Goal: Use online tool/utility: Utilize a website feature to perform a specific function

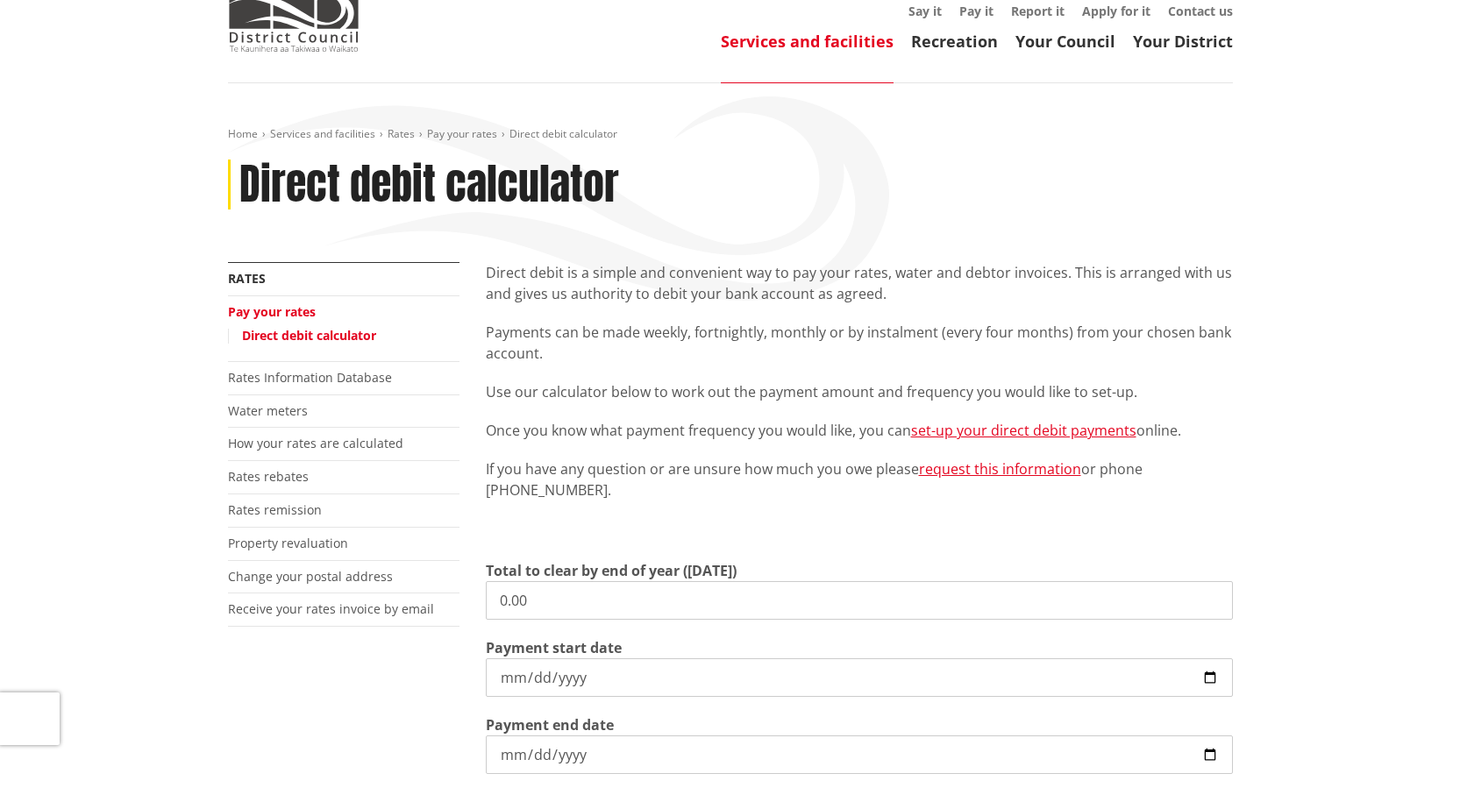
scroll to position [175, 0]
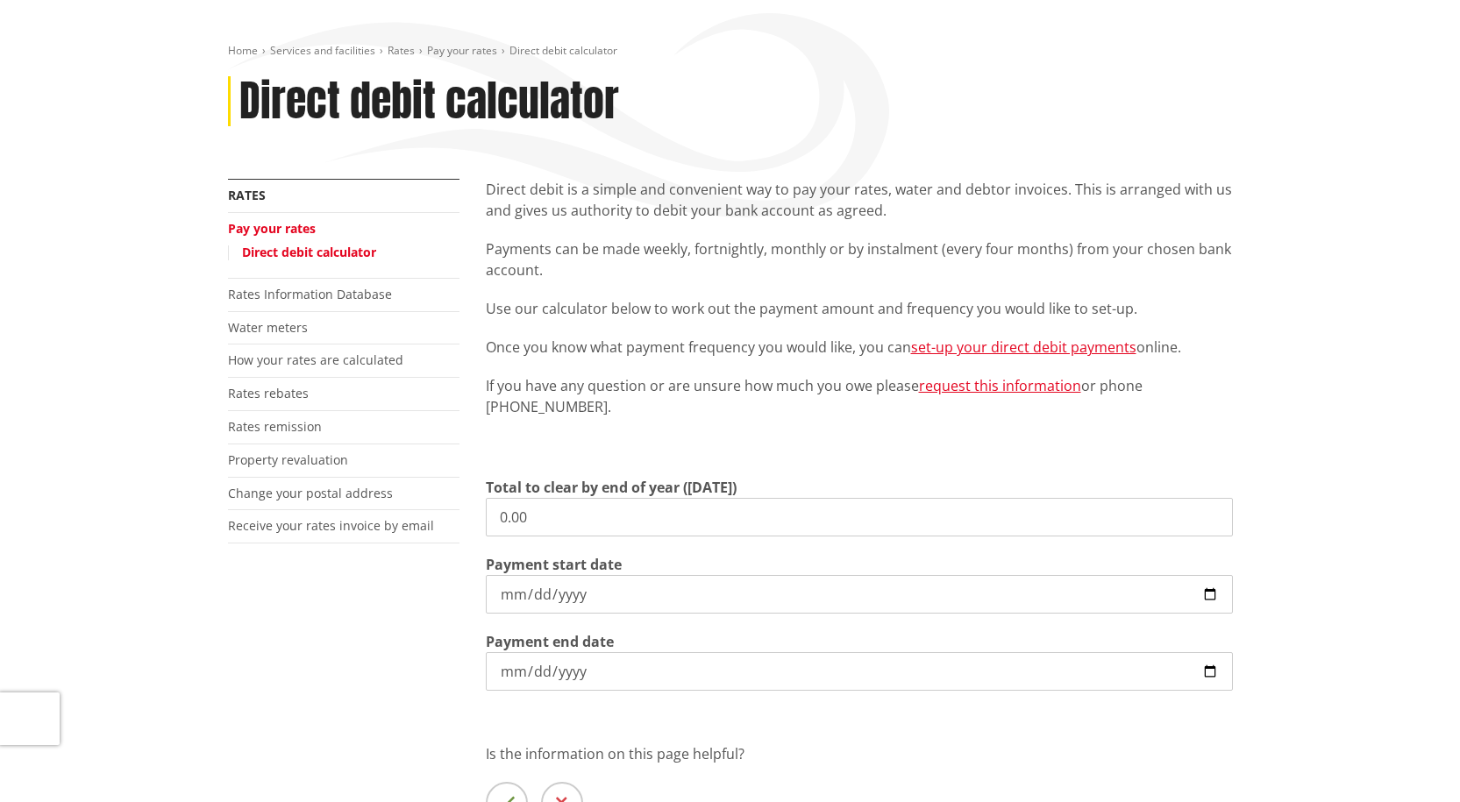
click at [548, 521] on input "0.00" at bounding box center [859, 517] width 747 height 39
drag, startPoint x: 557, startPoint y: 517, endPoint x: 466, endPoint y: 512, distance: 90.4
click at [465, 513] on div "More from this section Rates Pay your rates Direct debit calculator Rates Infor…" at bounding box center [730, 539] width 1031 height 721
type input "4,137.13"
click at [860, 597] on input "[DATE]" at bounding box center [859, 594] width 747 height 39
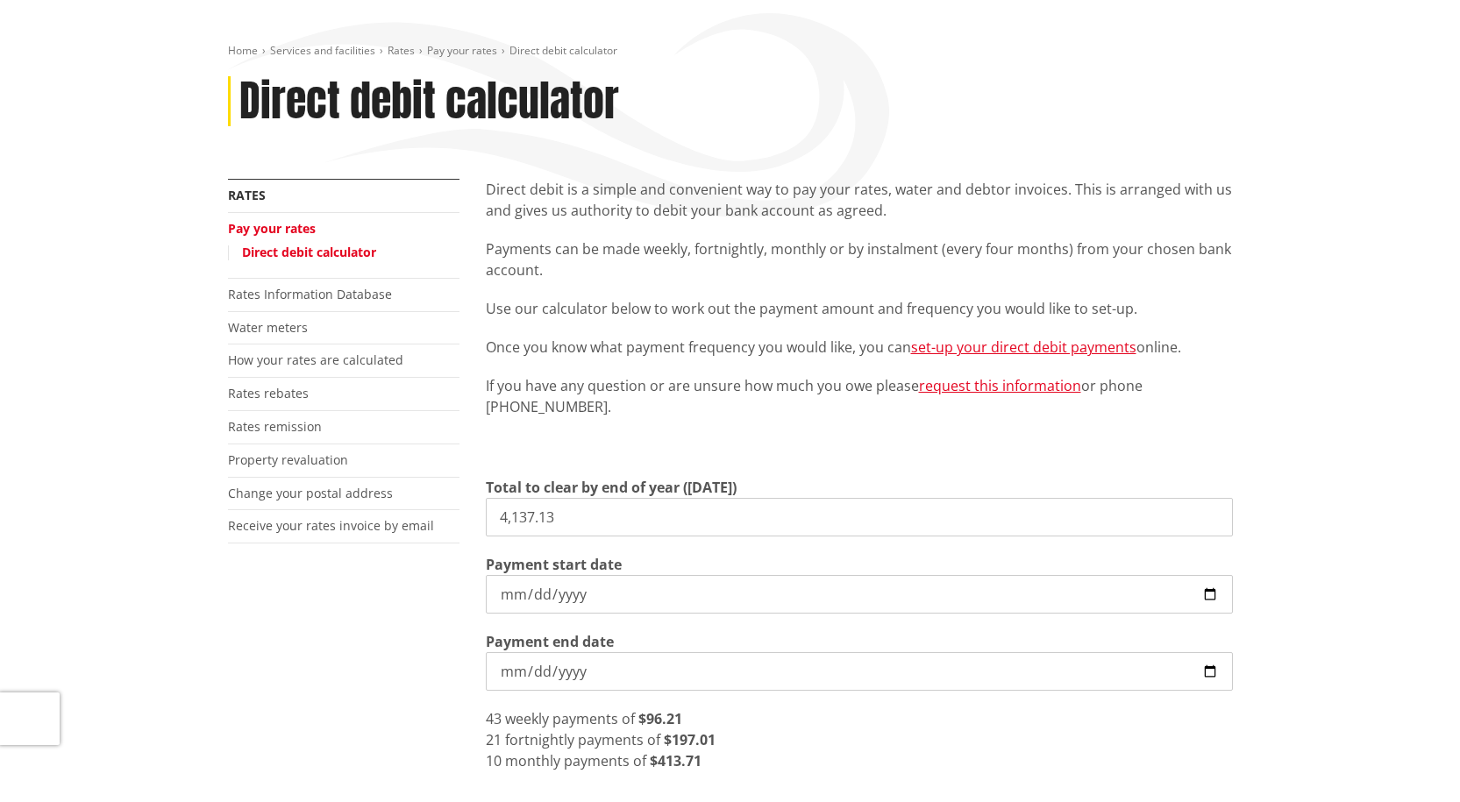
click at [1209, 592] on input "[DATE]" at bounding box center [859, 594] width 747 height 39
type input "[DATE]"
click at [352, 623] on div "More from this section Rates Pay your rates Direct debit calculator Rates Infor…" at bounding box center [730, 579] width 1031 height 801
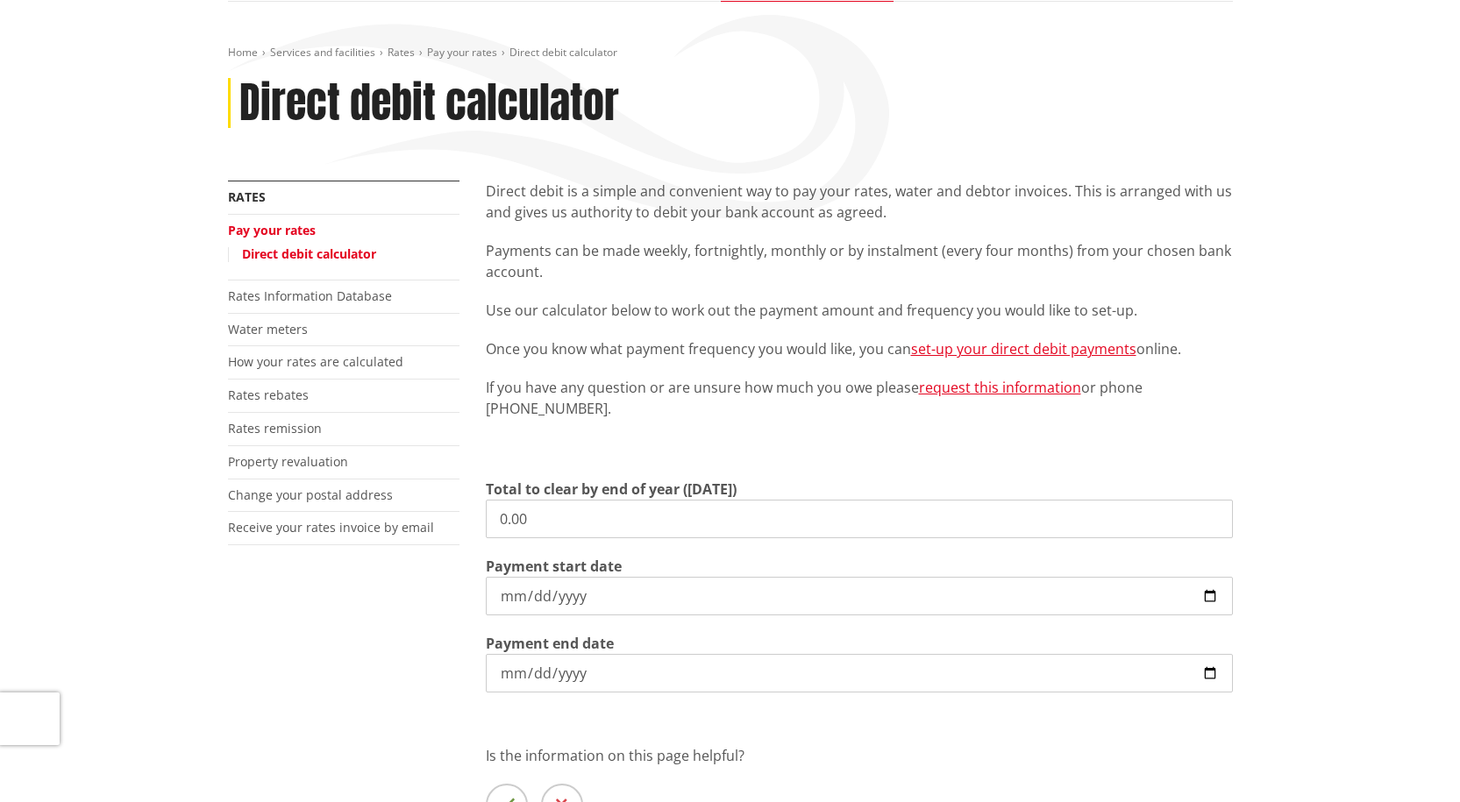
scroll to position [175, 0]
click at [558, 522] on input "0.00" at bounding box center [859, 517] width 747 height 39
drag, startPoint x: 476, startPoint y: 521, endPoint x: 465, endPoint y: 518, distance: 10.8
click at [465, 518] on div "More from this section Rates Pay your rates Direct debit calculator Rates Infor…" at bounding box center [730, 539] width 1031 height 721
type input "826.51"
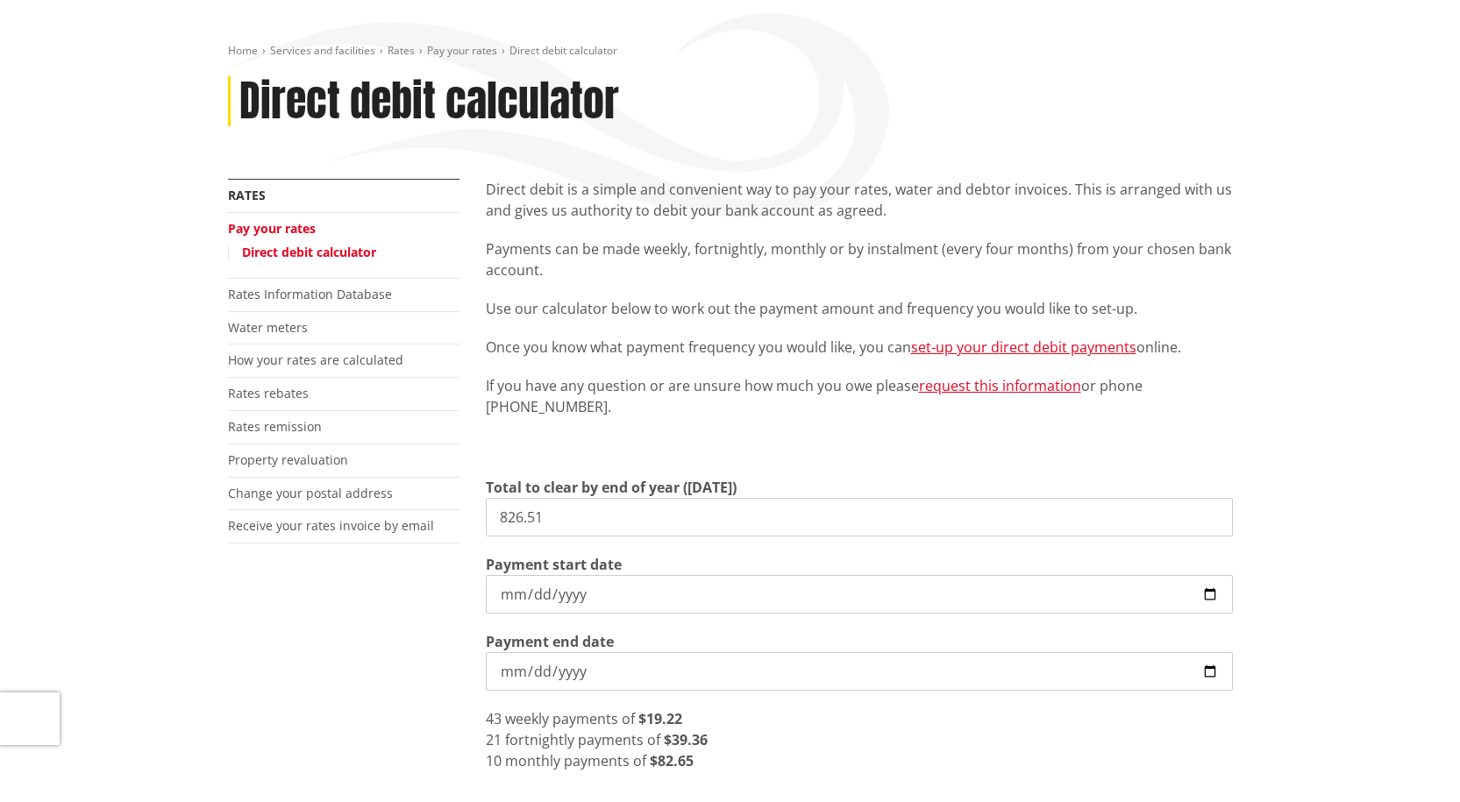
click at [691, 593] on input "[DATE]" at bounding box center [859, 594] width 747 height 39
click at [1206, 592] on input "[DATE]" at bounding box center [859, 594] width 747 height 39
type input "[DATE]"
click at [344, 611] on div "More from this section Rates Pay your rates Direct debit calculator Rates Infor…" at bounding box center [730, 579] width 1031 height 801
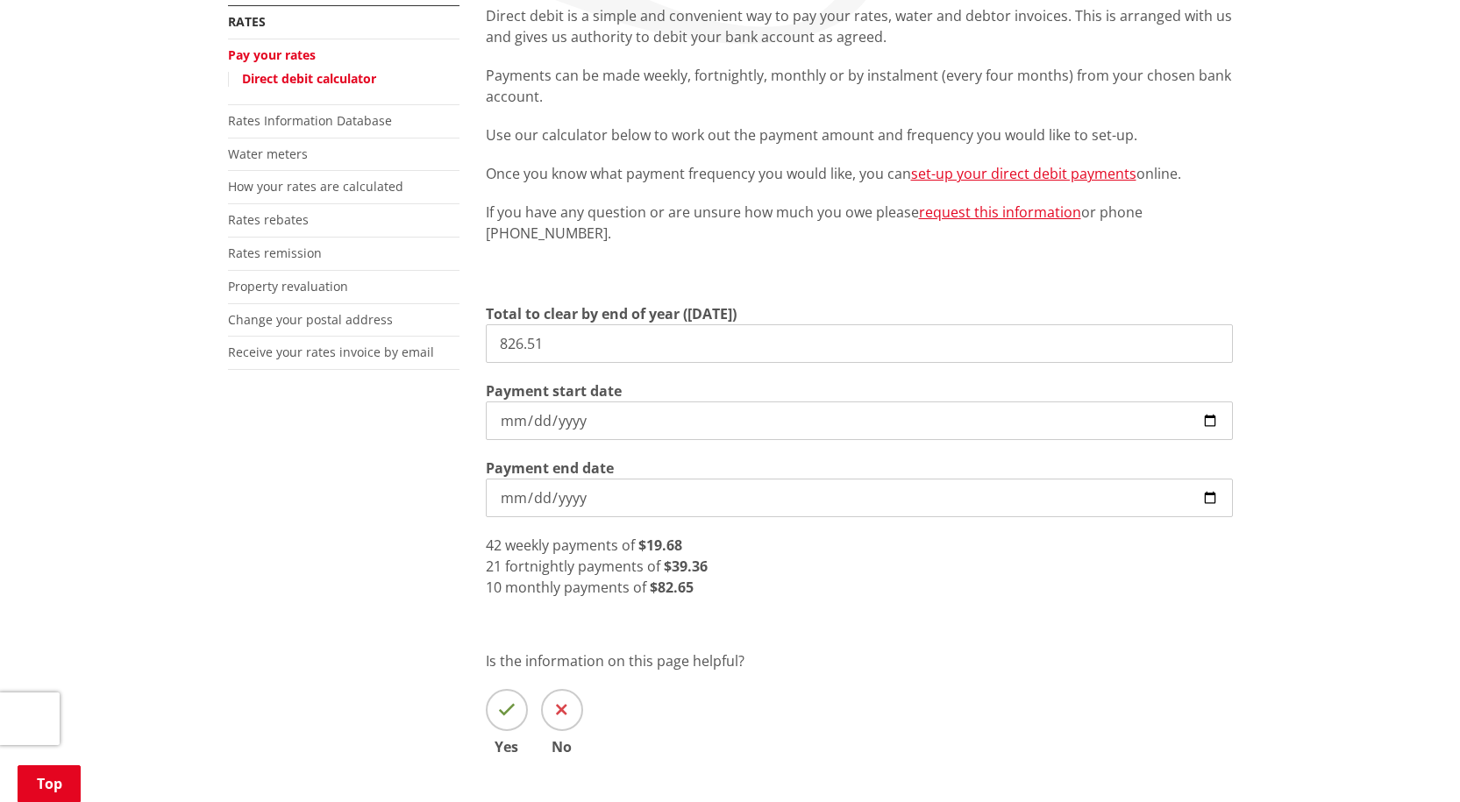
scroll to position [351, 0]
drag, startPoint x: 708, startPoint y: 565, endPoint x: 437, endPoint y: 569, distance: 271.8
click at [437, 569] on div "More from this section Rates Pay your rates Direct debit calculator Rates Infor…" at bounding box center [730, 404] width 1031 height 801
